Goal: Information Seeking & Learning: Learn about a topic

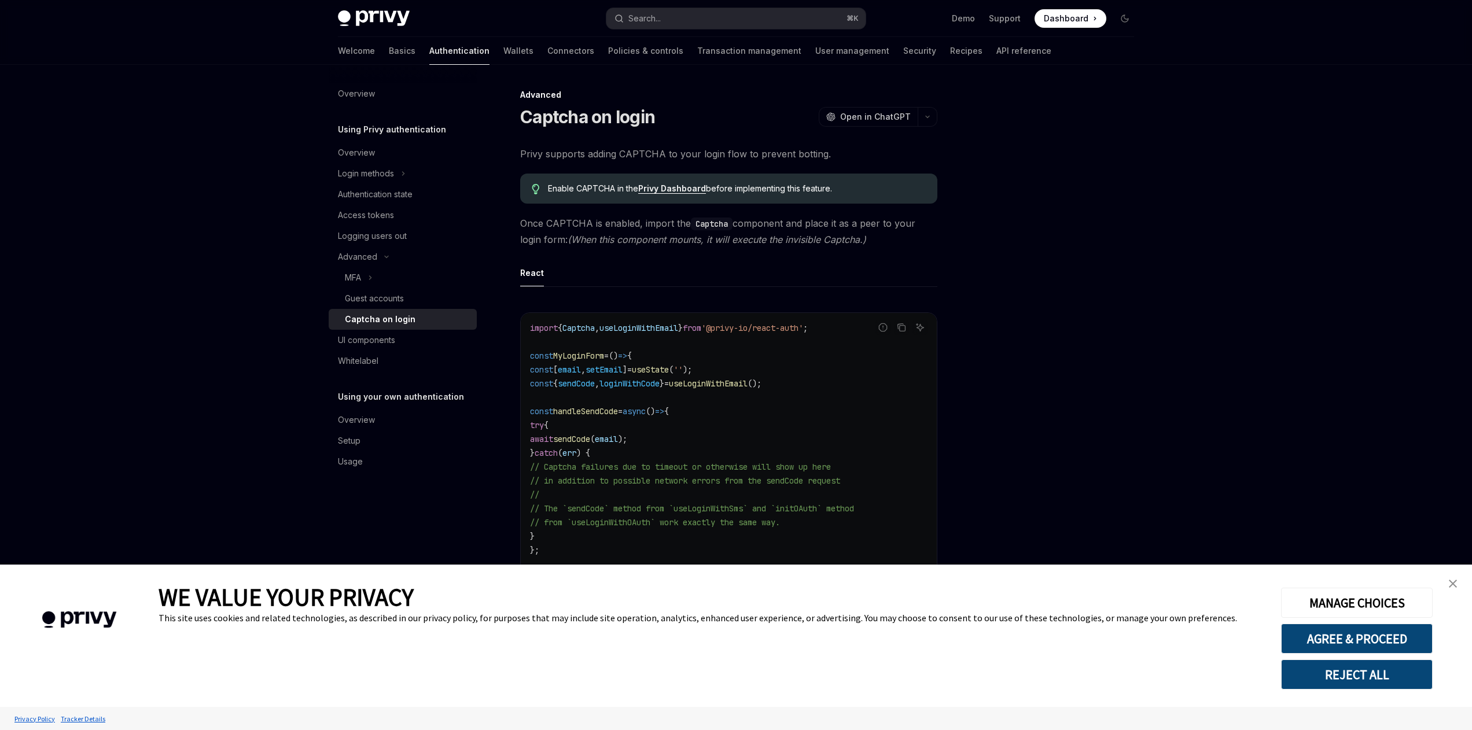
click at [1455, 582] on img "close banner" at bounding box center [1453, 584] width 8 height 8
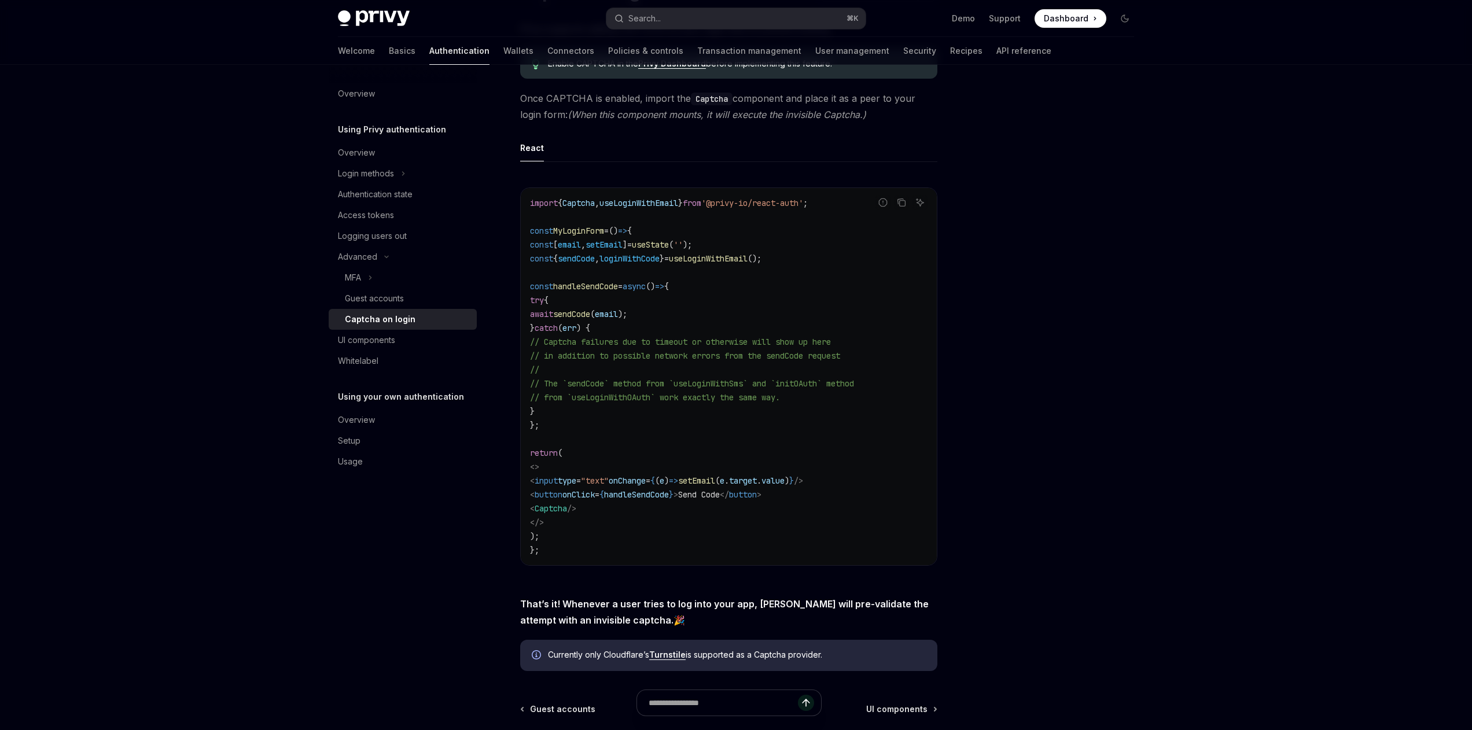
scroll to position [194, 0]
